Goal: Transaction & Acquisition: Purchase product/service

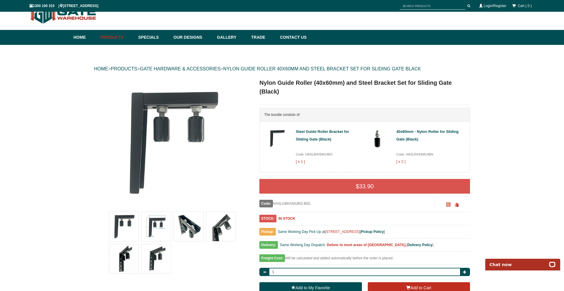
scroll to position [17, 0]
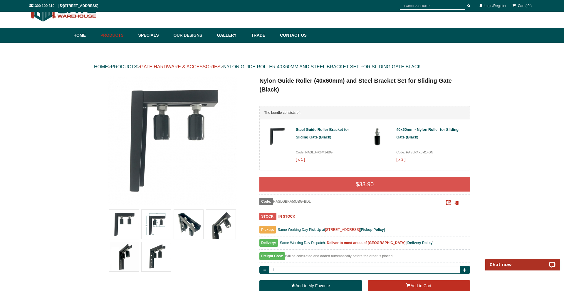
click at [206, 67] on link "GATE HARDWARE & ACCESSORIES" at bounding box center [180, 66] width 80 height 5
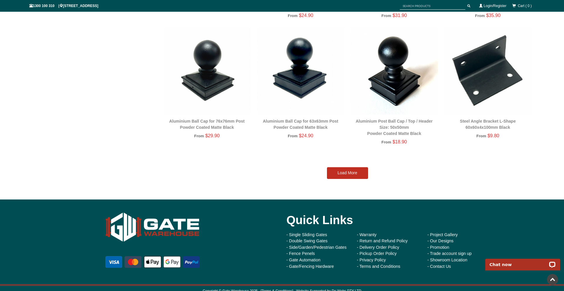
scroll to position [1198, 0]
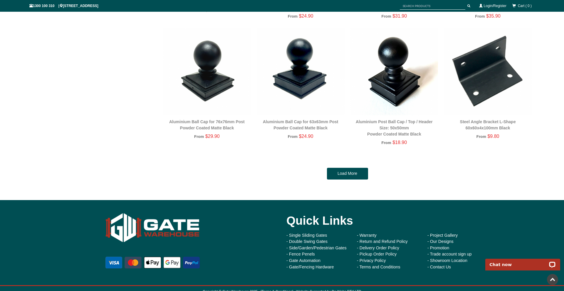
click at [355, 174] on link "Load More" at bounding box center [347, 174] width 41 height 12
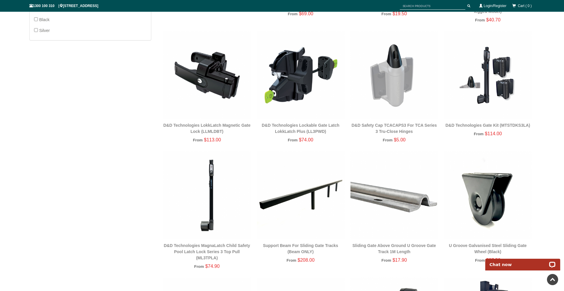
scroll to position [329, 0]
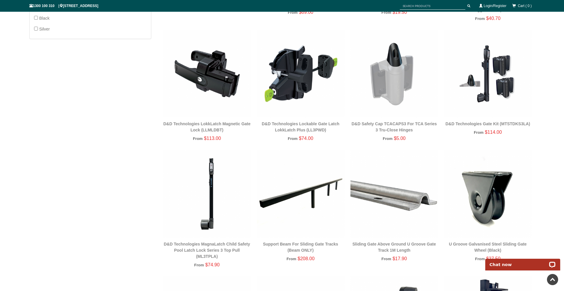
click at [494, 184] on img at bounding box center [488, 194] width 88 height 88
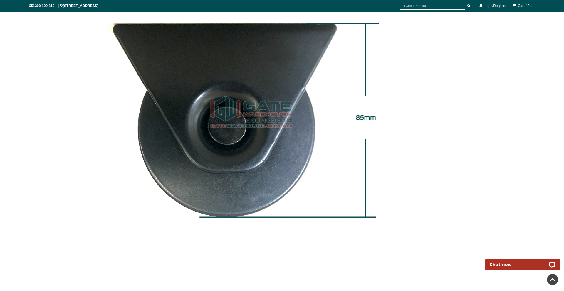
scroll to position [372, 0]
